Goal: Information Seeking & Learning: Compare options

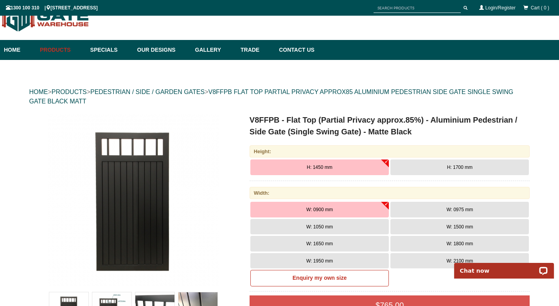
click at [454, 166] on span "H: 1700 mm" at bounding box center [459, 166] width 25 height 5
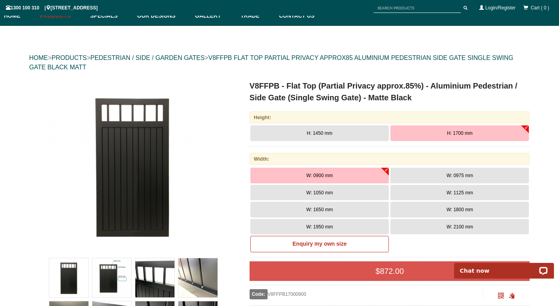
scroll to position [61, 0]
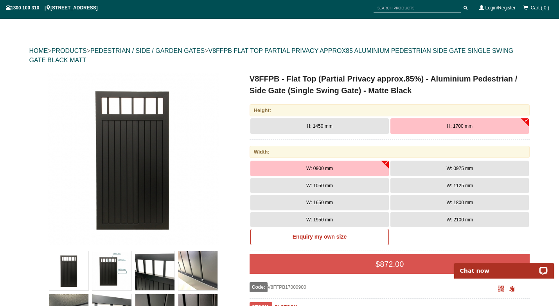
click at [337, 184] on button "W: 1050 mm" at bounding box center [319, 186] width 138 height 16
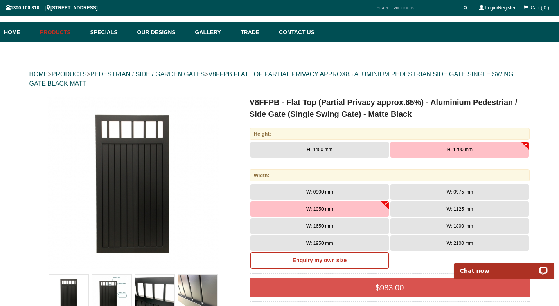
scroll to position [38, 0]
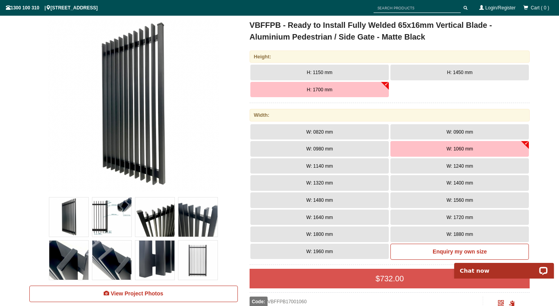
scroll to position [115, 0]
click at [338, 168] on button "W: 1140 mm" at bounding box center [319, 166] width 138 height 16
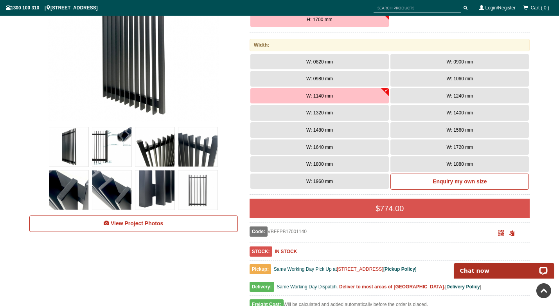
scroll to position [185, 0]
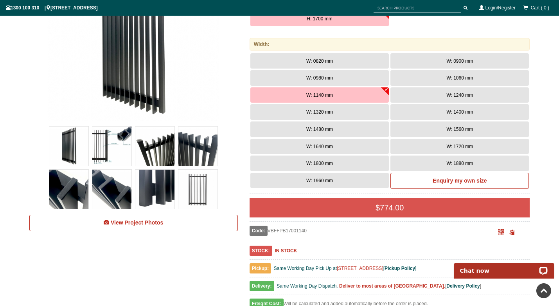
click at [154, 152] on img at bounding box center [154, 145] width 39 height 39
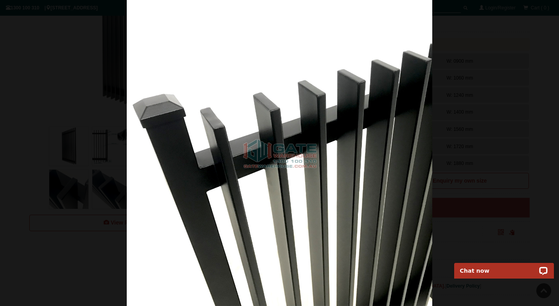
click at [213, 64] on img at bounding box center [280, 153] width 306 height 306
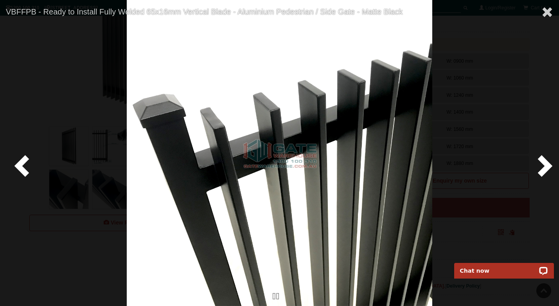
click at [21, 164] on span at bounding box center [23, 164] width 23 height 23
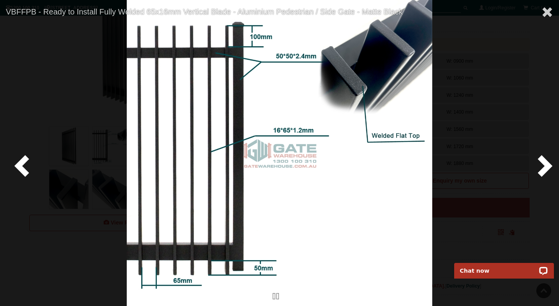
click at [21, 164] on span at bounding box center [23, 164] width 23 height 23
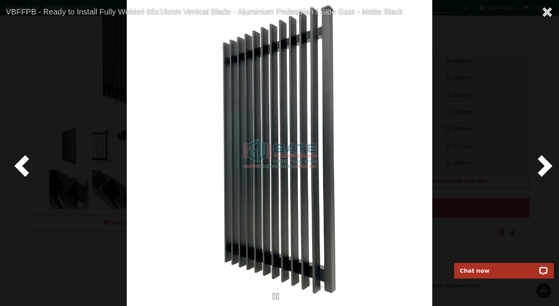
click at [21, 164] on span at bounding box center [23, 164] width 23 height 23
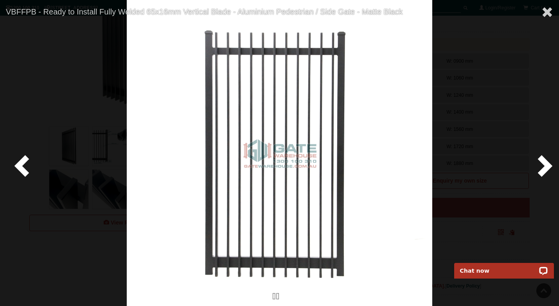
click at [21, 164] on span at bounding box center [23, 164] width 23 height 23
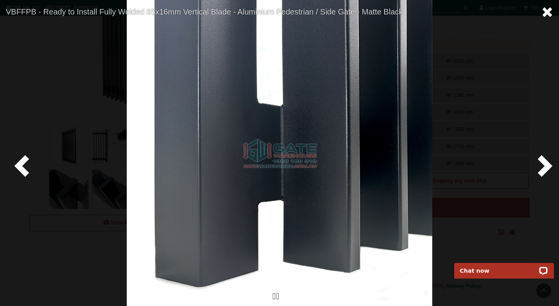
click at [545, 11] on span at bounding box center [547, 12] width 12 height 12
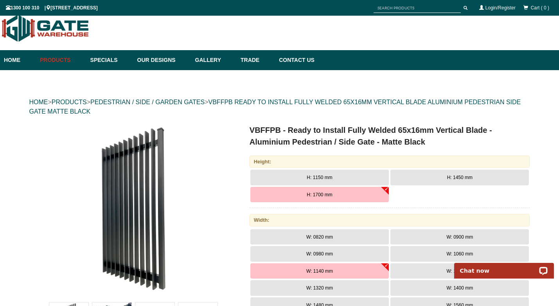
scroll to position [0, 0]
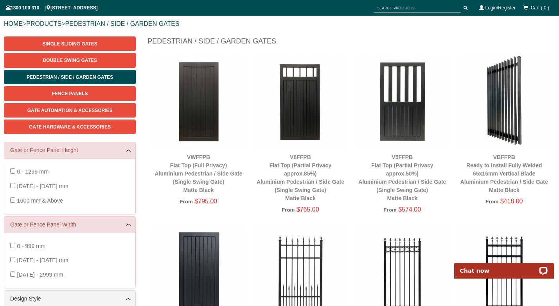
scroll to position [90, 0]
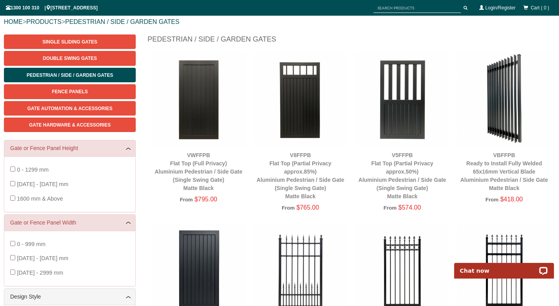
click at [304, 95] on img at bounding box center [300, 99] width 94 height 94
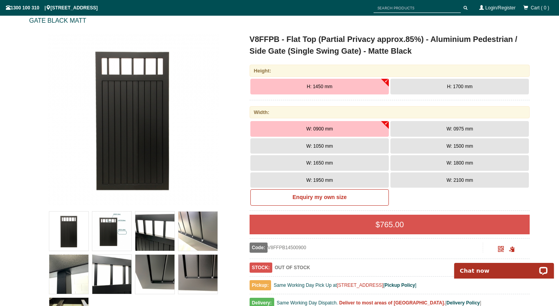
scroll to position [102, 0]
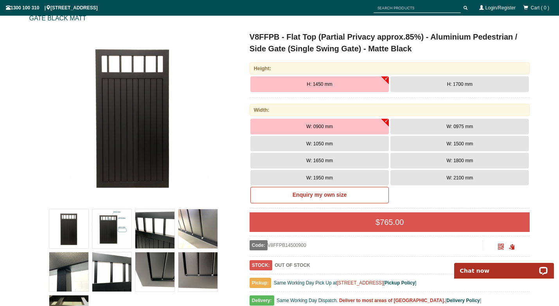
click at [329, 146] on button "W: 1050 mm" at bounding box center [319, 144] width 138 height 16
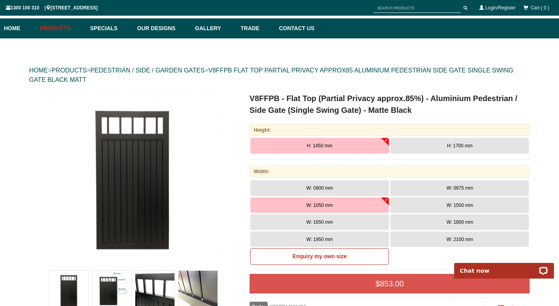
scroll to position [44, 0]
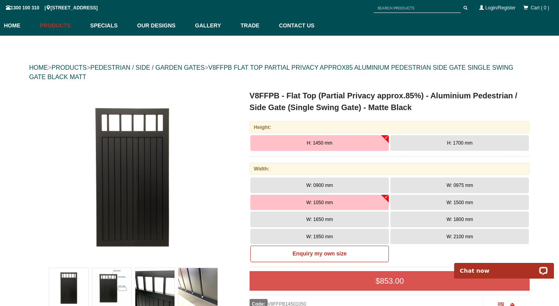
click at [419, 144] on button "H: 1700 mm" at bounding box center [459, 143] width 138 height 16
